Goal: Navigation & Orientation: Find specific page/section

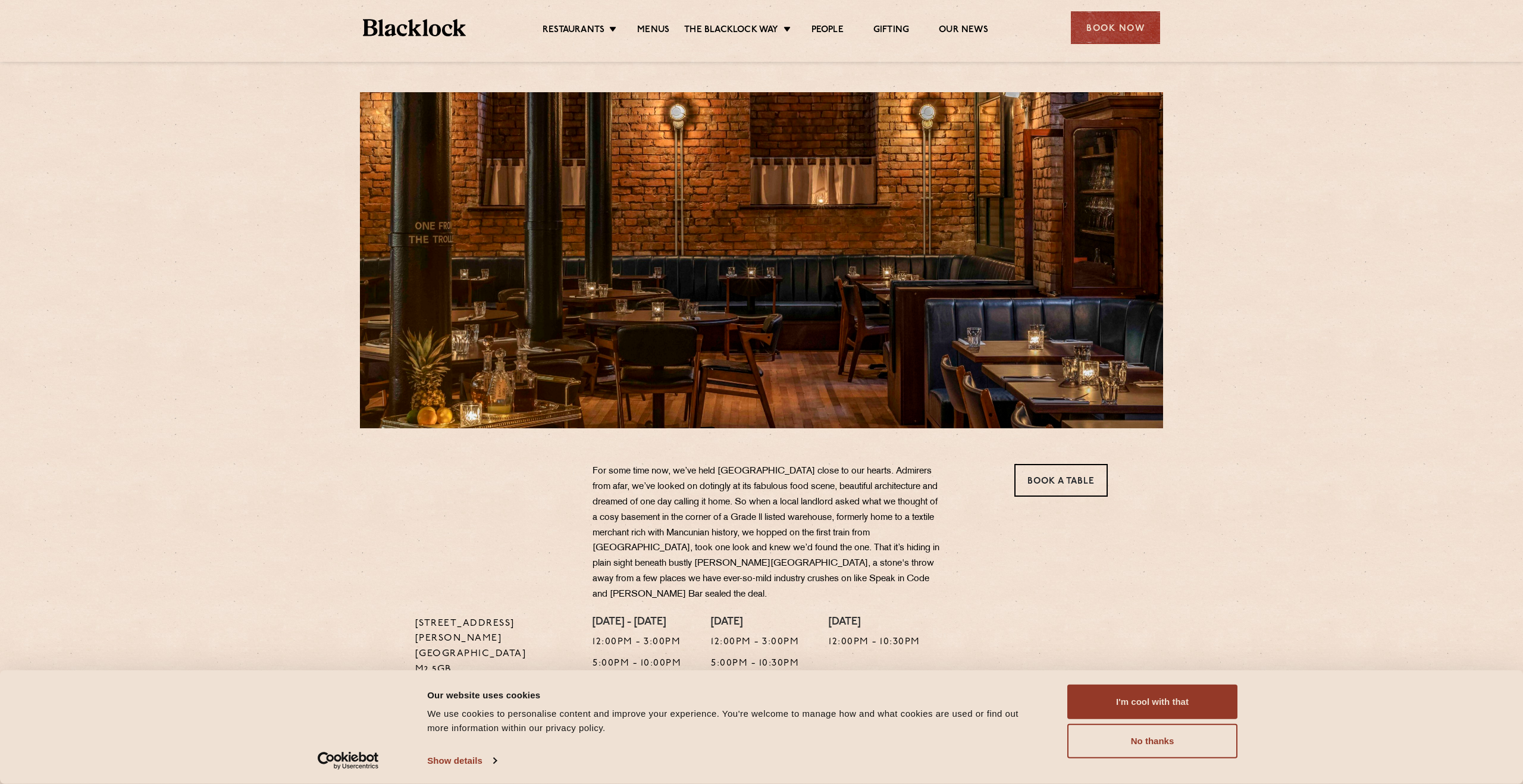
click at [960, 21] on ul "Restaurants Soho City Shoreditch Covent Garden Canary Wharf Manchester Birmingh…" at bounding box center [766, 28] width 599 height 19
click at [960, 28] on link "Our News" at bounding box center [962, 30] width 49 height 13
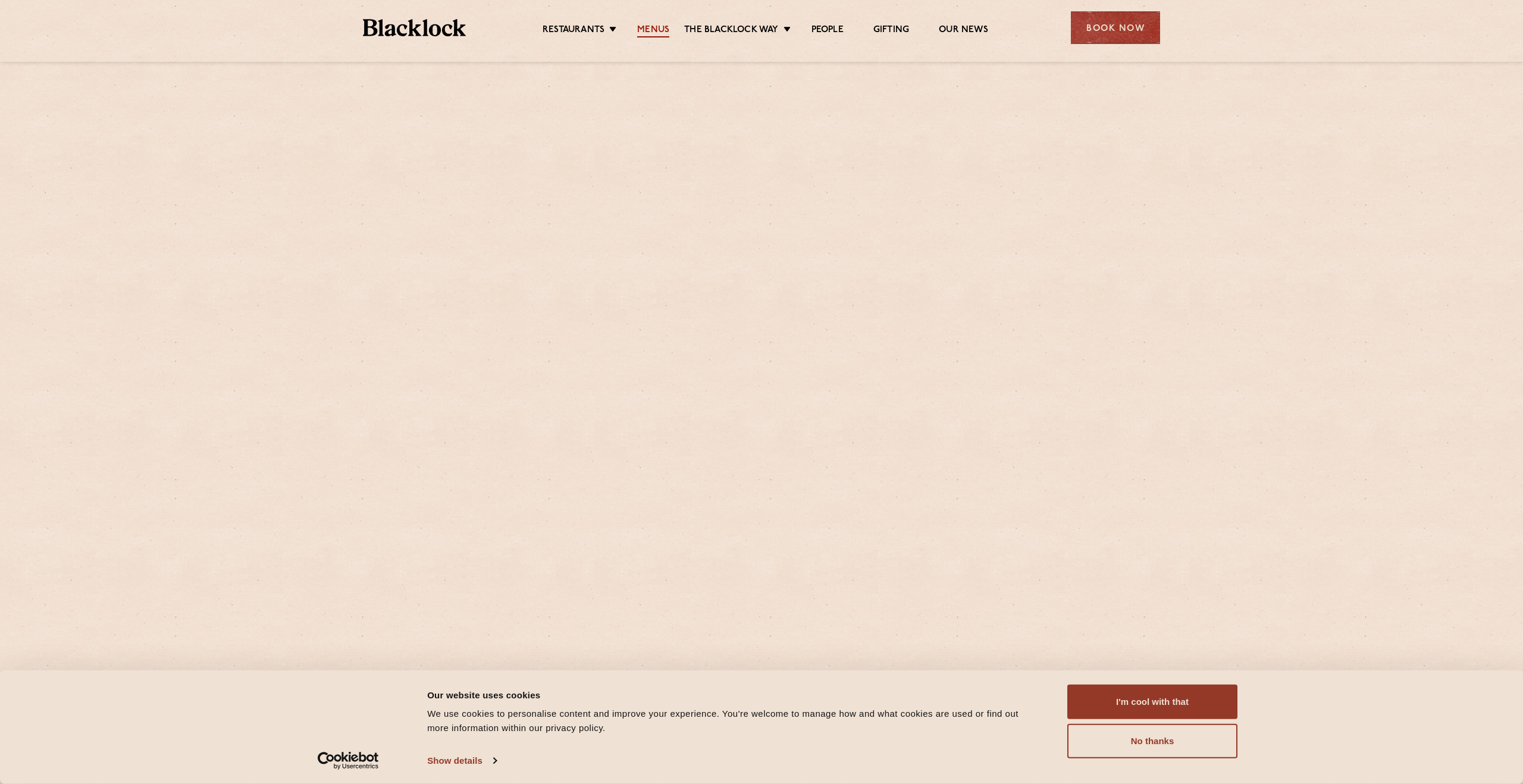
click at [650, 37] on link "Menus" at bounding box center [653, 30] width 32 height 13
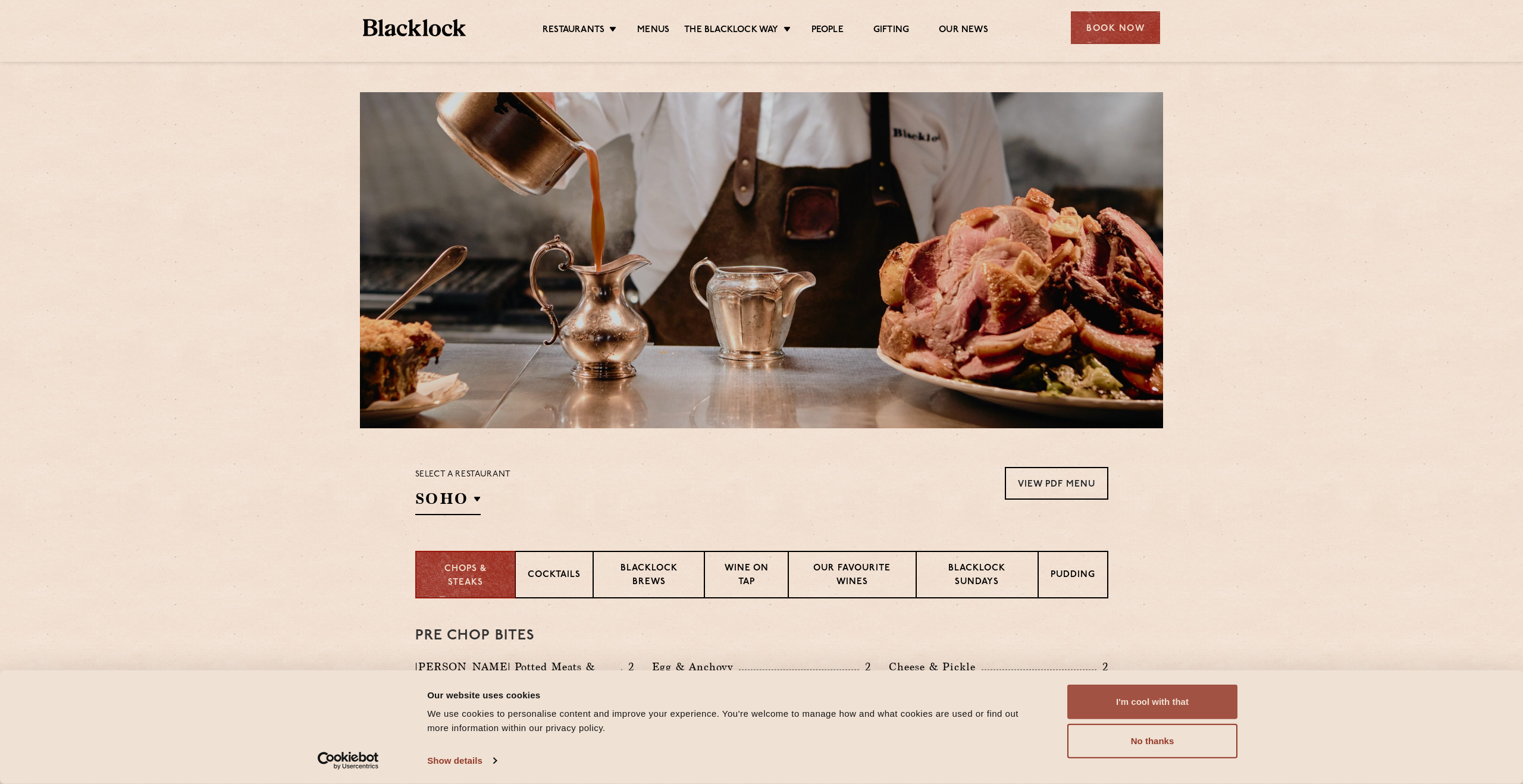
click at [1147, 687] on button "I'm cool with that" at bounding box center [1151, 701] width 170 height 35
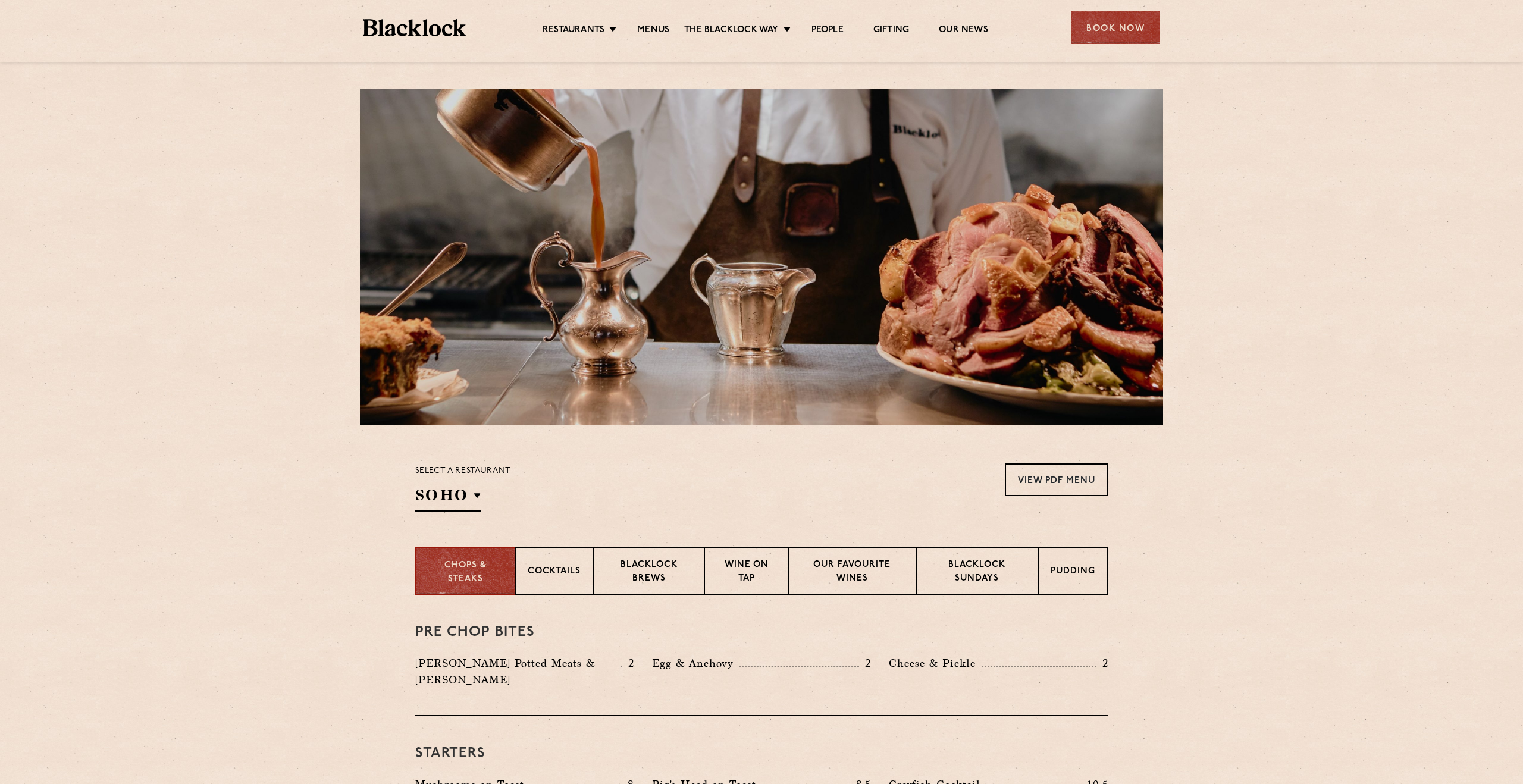
scroll to position [3, 0]
